Goal: Transaction & Acquisition: Purchase product/service

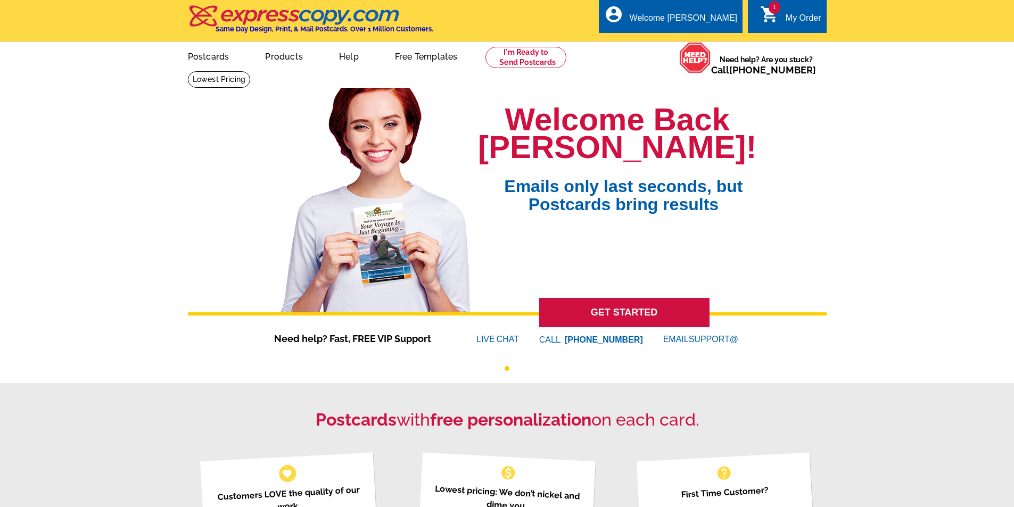
click at [803, 24] on div "My Order" at bounding box center [804, 20] width 36 height 15
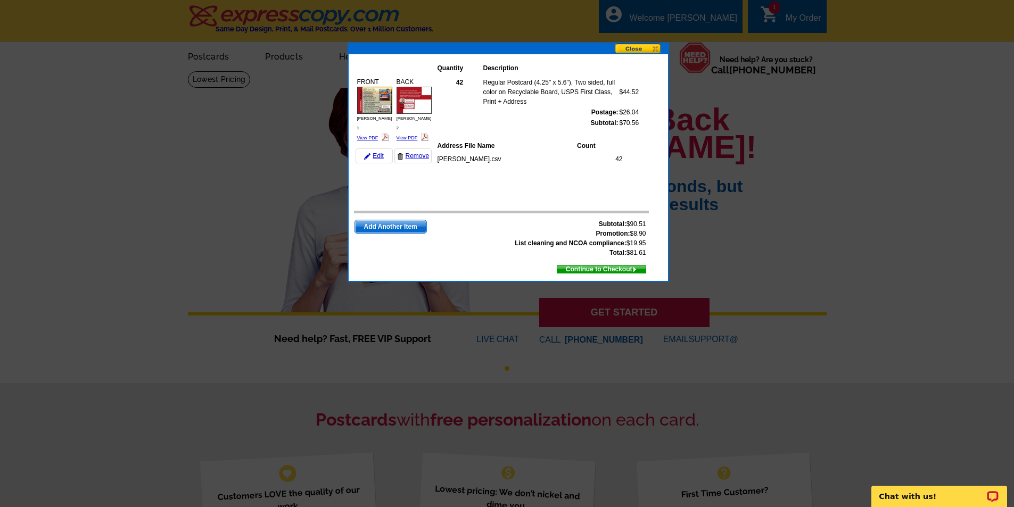
click at [620, 270] on span "Continue to Checkout" at bounding box center [601, 269] width 88 height 12
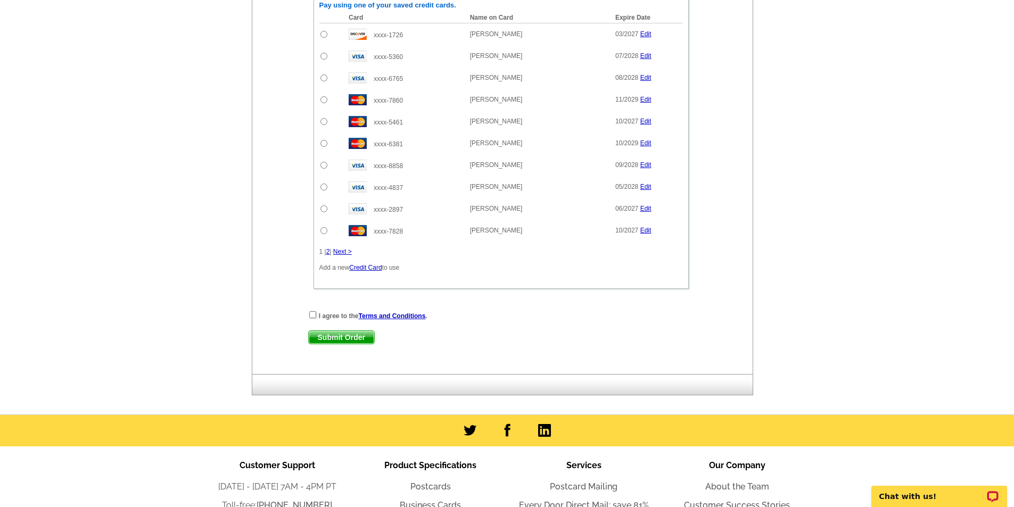
click at [373, 268] on link "Credit Card" at bounding box center [365, 267] width 32 height 7
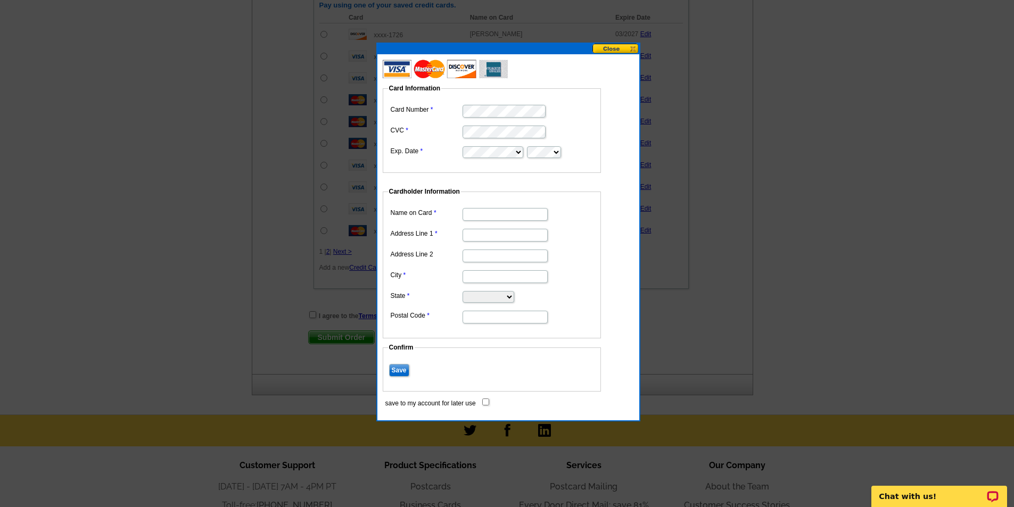
click at [590, 225] on dl "Name on Card Address Line 1 Address Line 2 City State Alabama Alaska Arizona Ar…" at bounding box center [492, 264] width 208 height 119
click at [513, 214] on input "Name on Card" at bounding box center [504, 214] width 85 height 13
type input "Samuel Little"
click at [523, 235] on input "721 Nobel Drive" at bounding box center [504, 235] width 85 height 13
paste input "Knobel Dr"
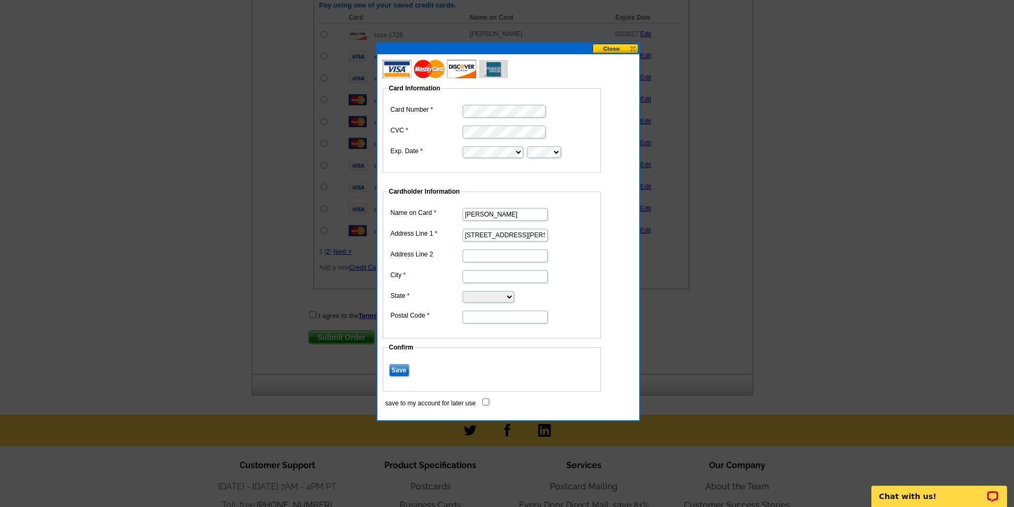
type input "721 Knobel Dr"
click at [501, 271] on input "City" at bounding box center [504, 276] width 85 height 13
type input "Webster"
select select "NY"
type input "14580"
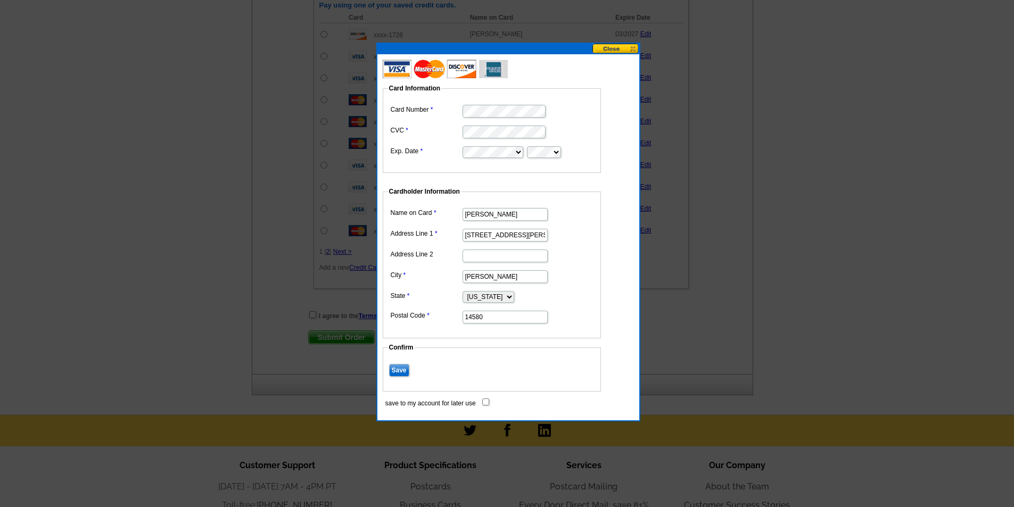
click at [486, 402] on input "save to my account for later use" at bounding box center [485, 402] width 7 height 7
checkbox input "true"
click at [399, 369] on input "Save" at bounding box center [399, 370] width 20 height 13
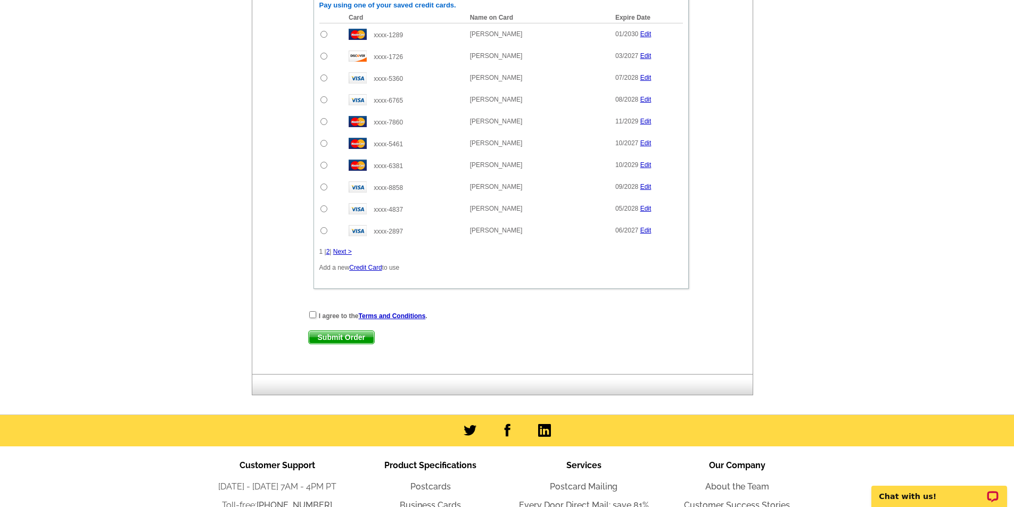
click at [325, 35] on input "radio" at bounding box center [323, 34] width 7 height 7
radio input "true"
click at [312, 318] on input "checkbox" at bounding box center [312, 314] width 7 height 7
checkbox input "true"
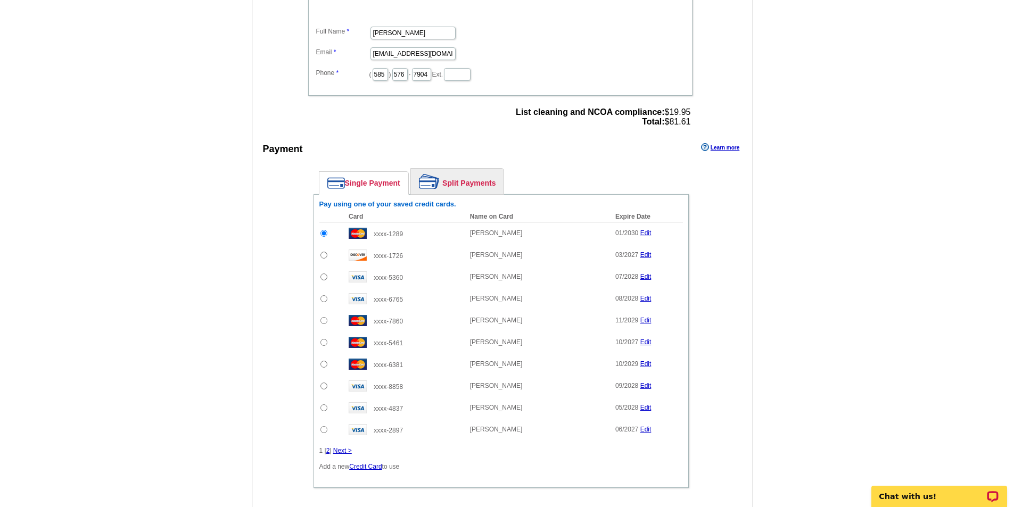
scroll to position [479, 0]
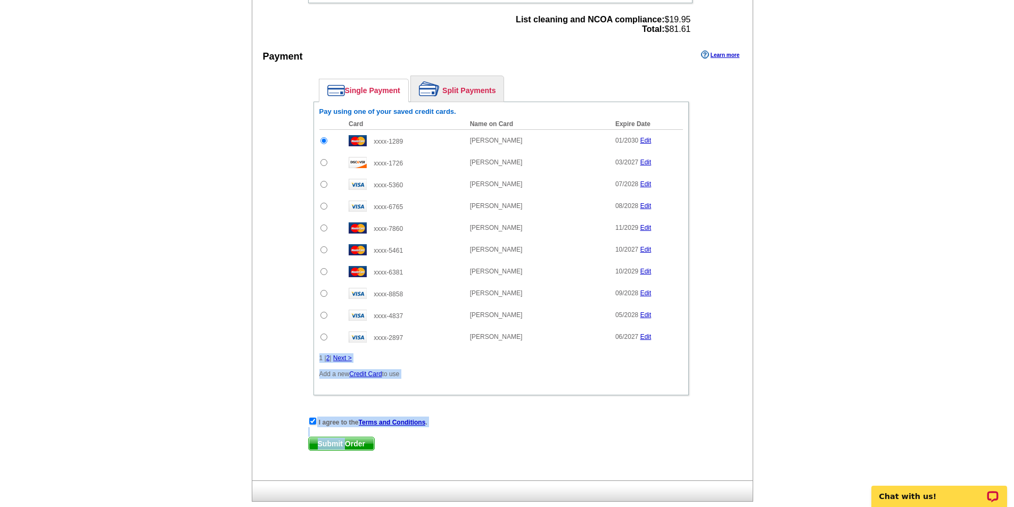
drag, startPoint x: 344, startPoint y: 446, endPoint x: 682, endPoint y: 349, distance: 351.7
click at [682, 349] on div "Enter your contact information Learn more Who May We Contact If Needed? Full Na…" at bounding box center [502, 172] width 501 height 615
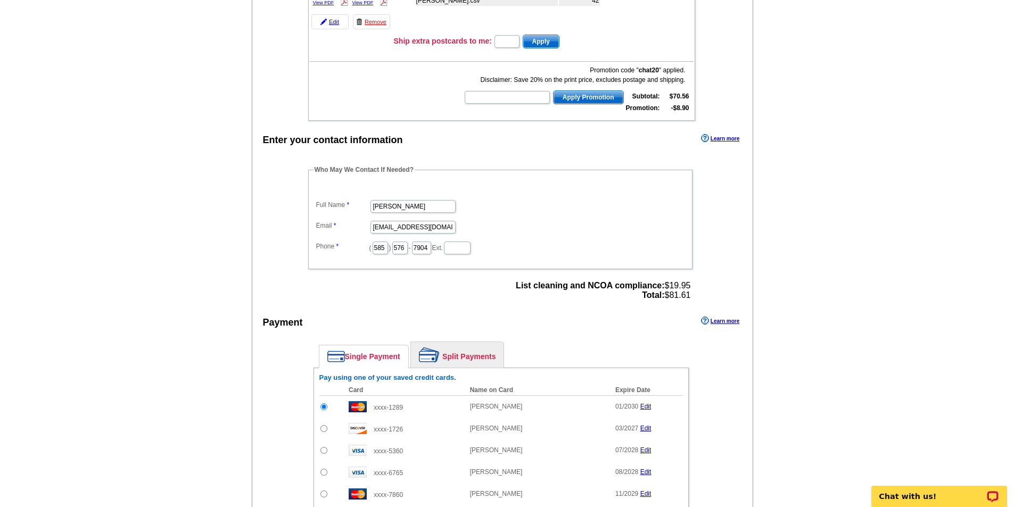
scroll to position [585, 0]
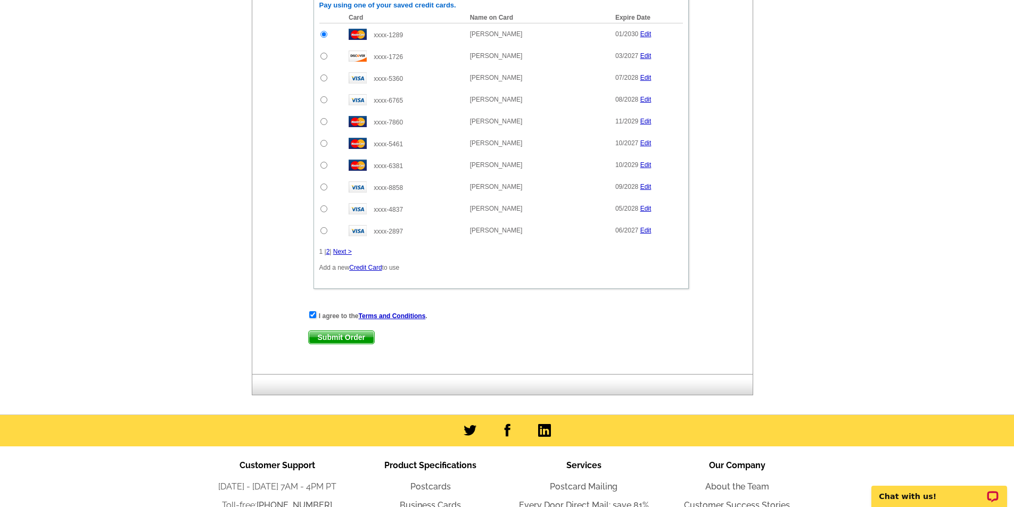
click at [353, 343] on span "Submit Order" at bounding box center [341, 337] width 65 height 13
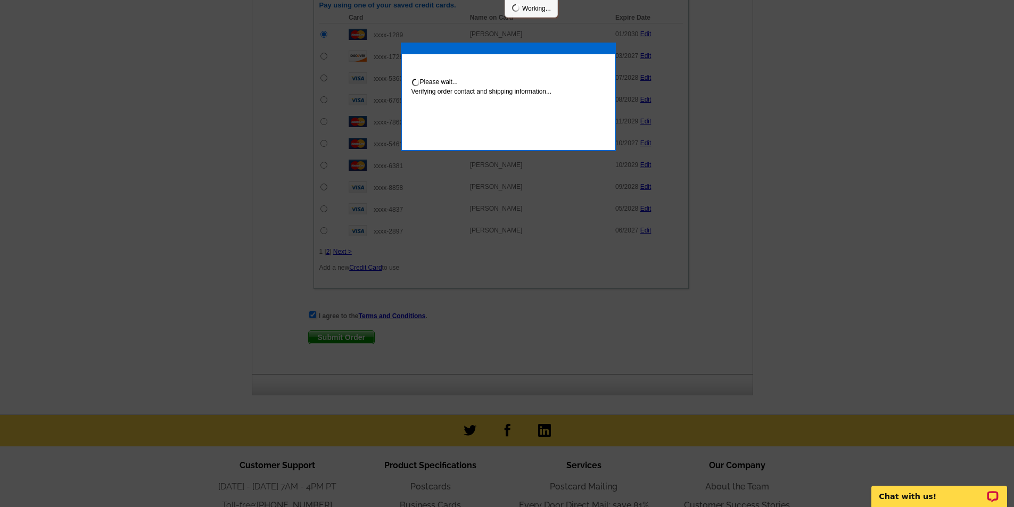
scroll to position [639, 0]
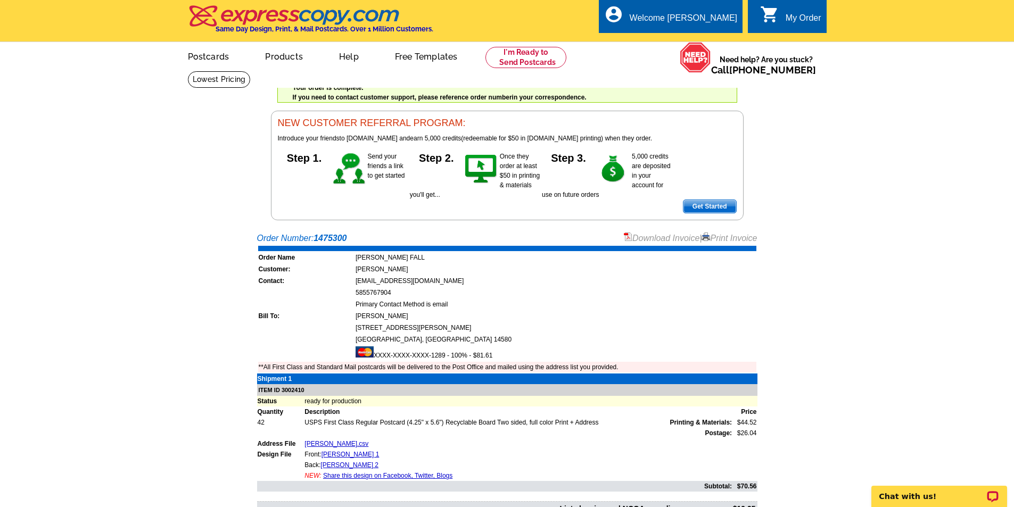
click at [650, 238] on link "Download Invoice" at bounding box center [662, 238] width 76 height 9
